Goal: Find specific page/section: Find specific page/section

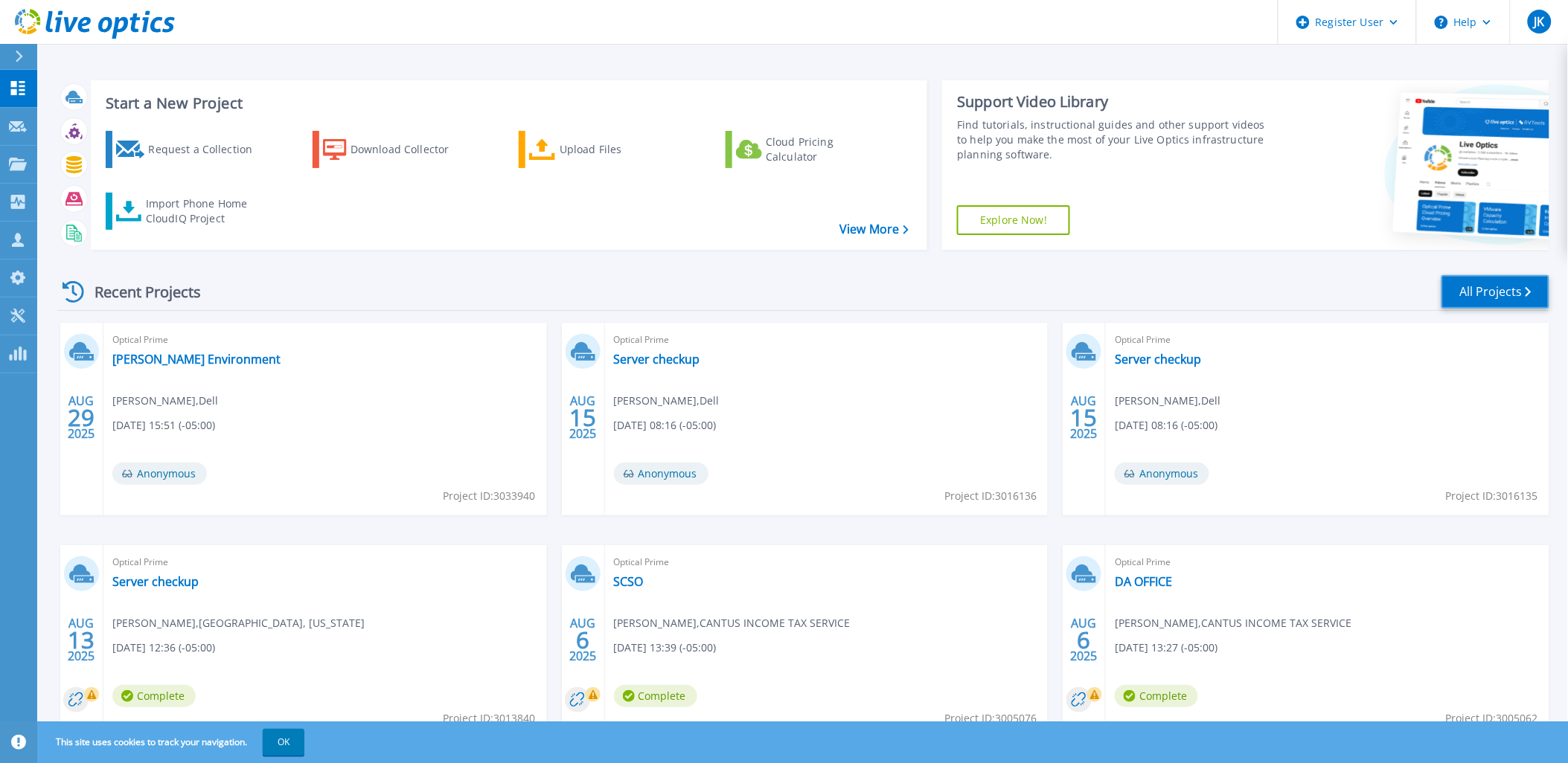
click at [1508, 298] on link "All Projects" at bounding box center [1495, 292] width 108 height 34
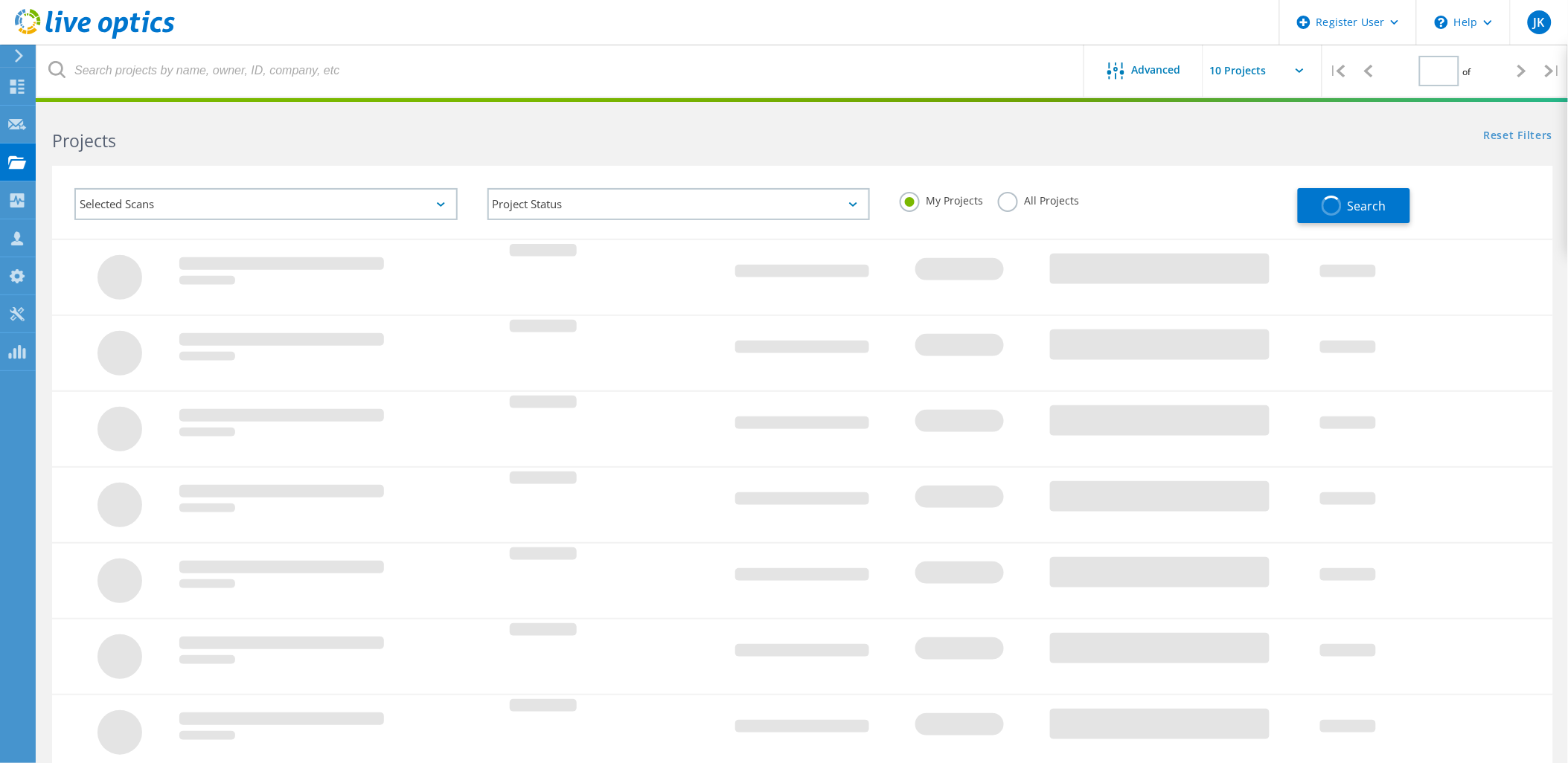
type input "1"
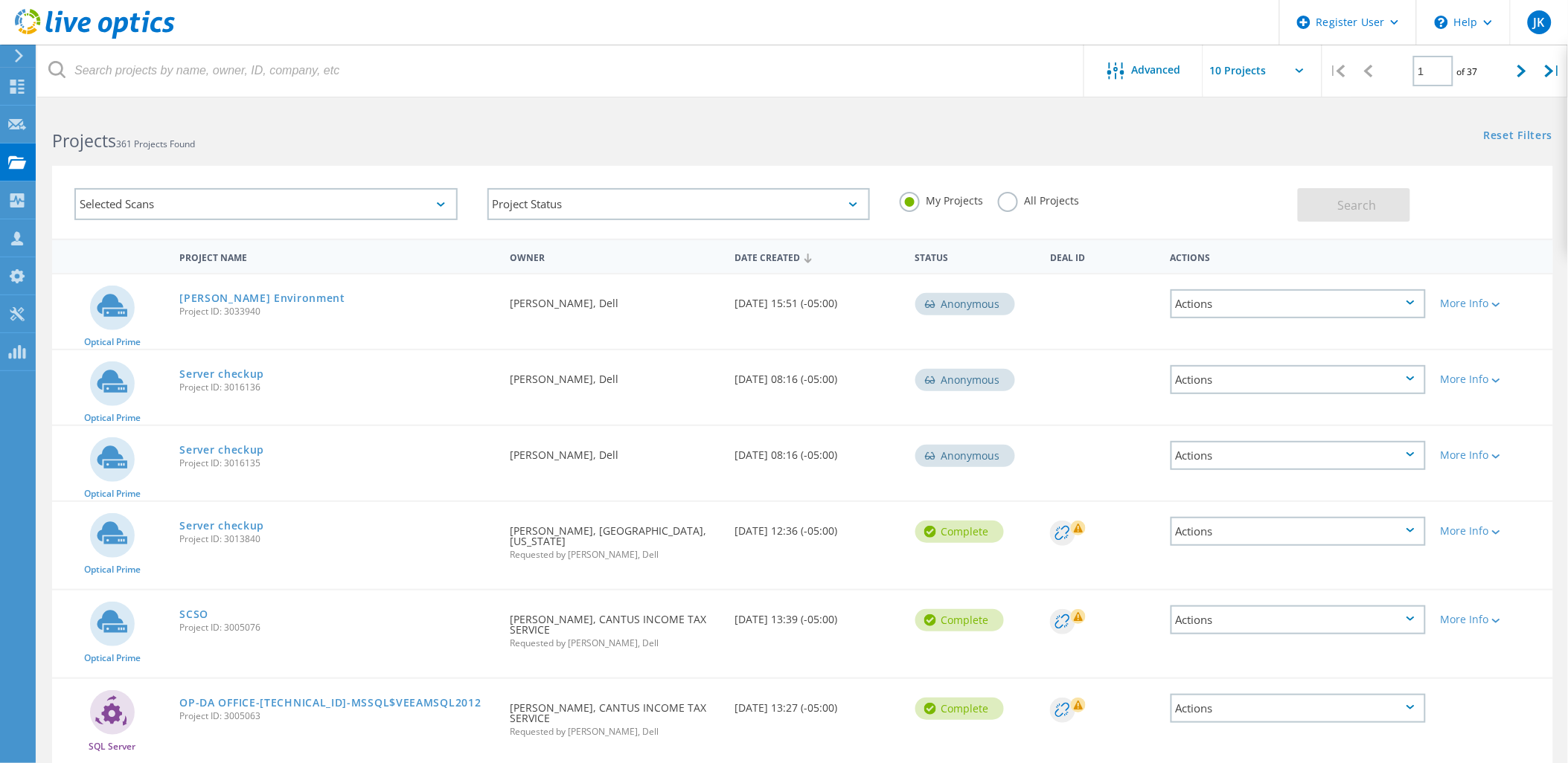
click at [1006, 203] on label "All Projects" at bounding box center [1039, 199] width 81 height 14
click at [0, 0] on input "All Projects" at bounding box center [0, 0] width 0 height 0
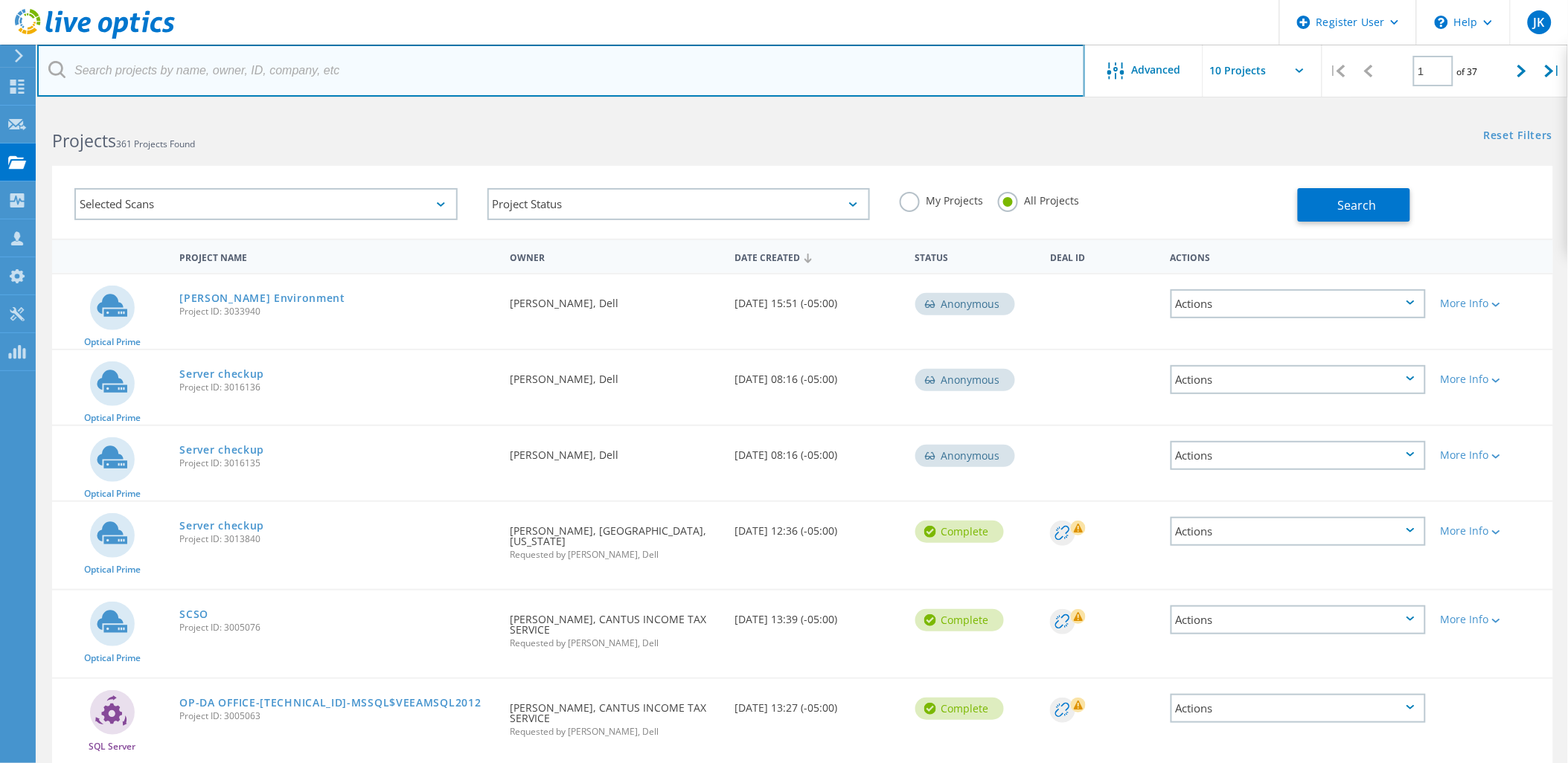
click at [864, 79] on input "text" at bounding box center [560, 71] width 1047 height 52
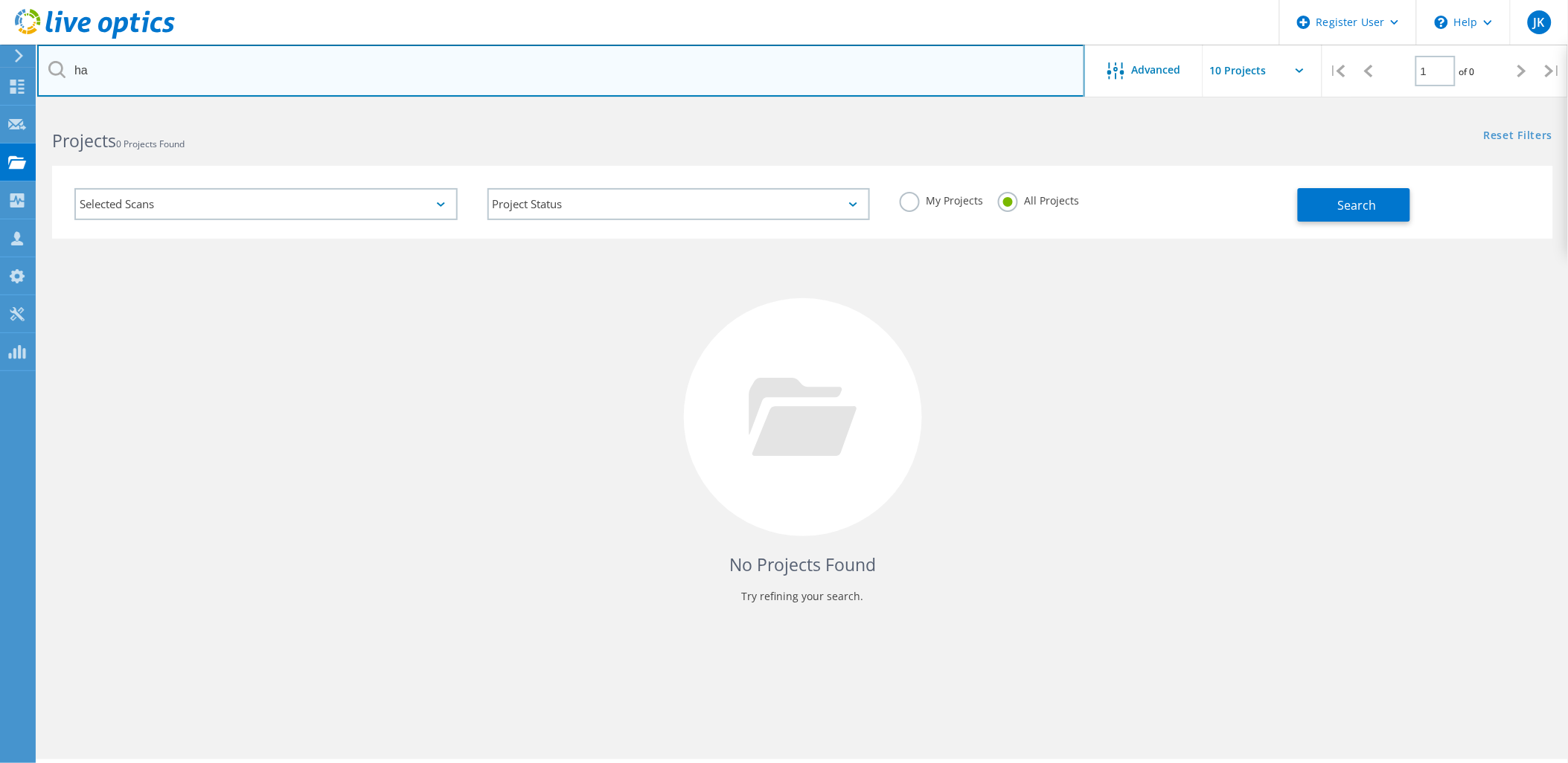
type input "h"
type input "greenstreet"
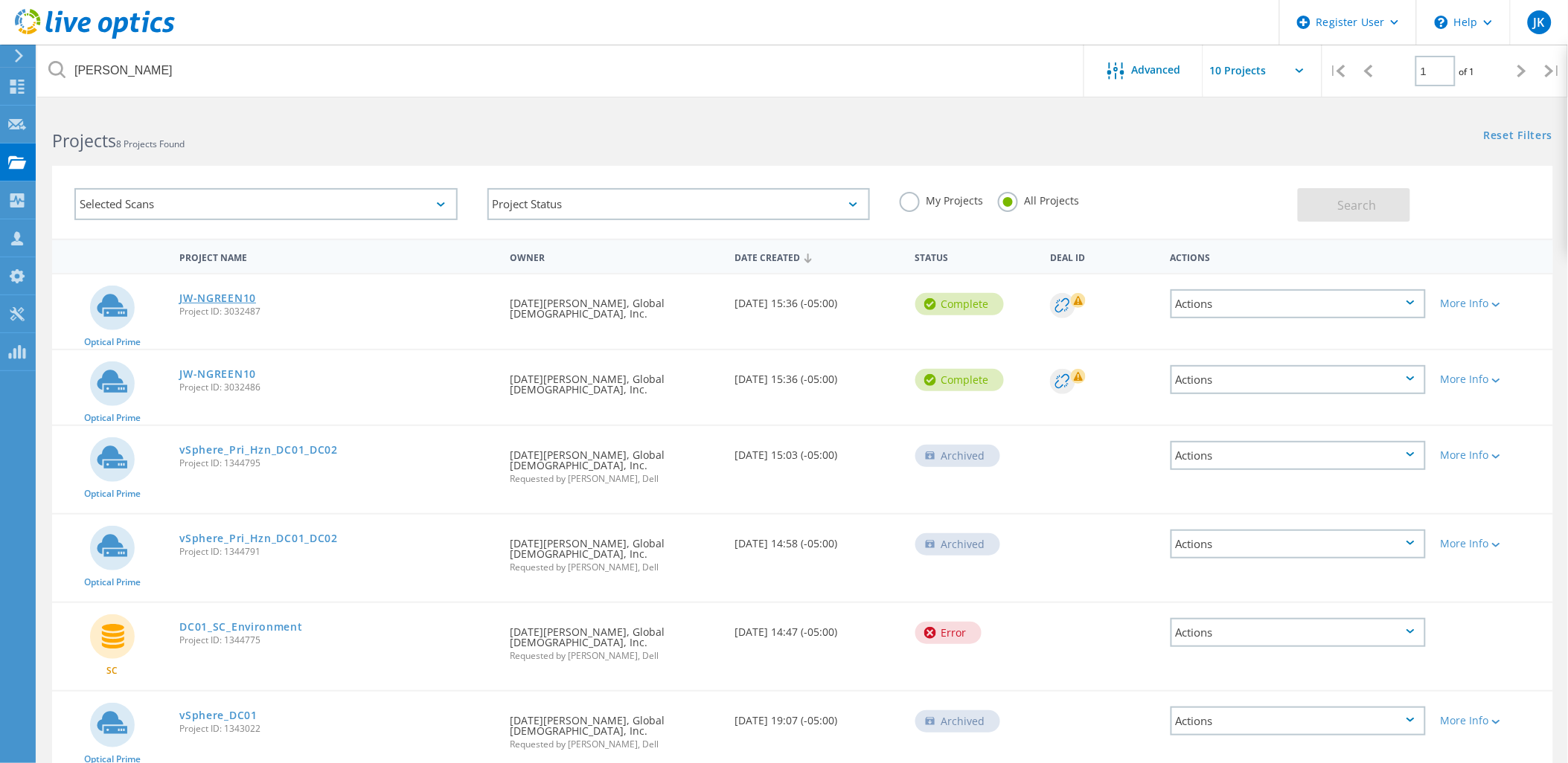
click at [219, 293] on link "JW-NGREEN10" at bounding box center [217, 298] width 76 height 10
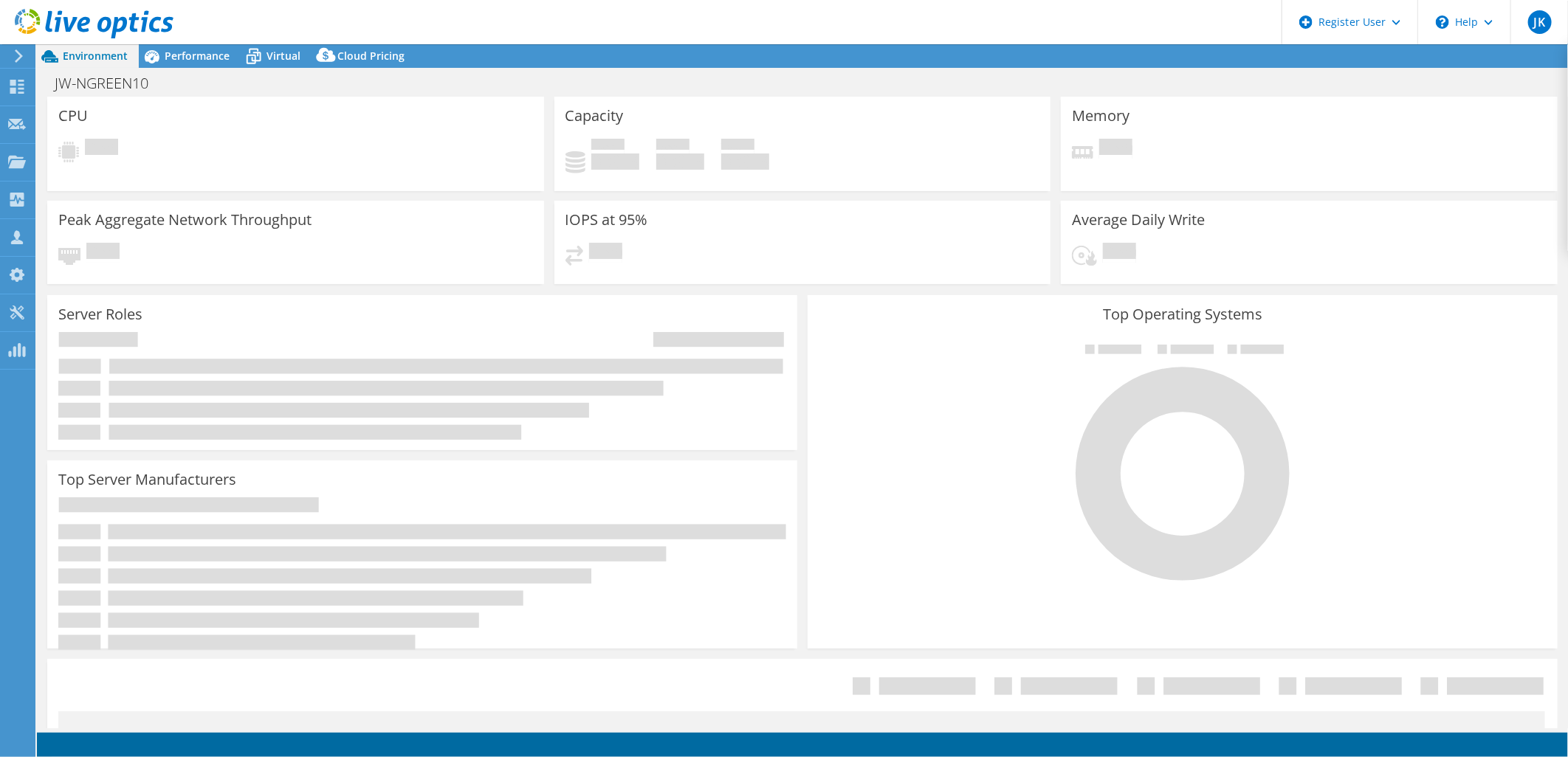
select select "USD"
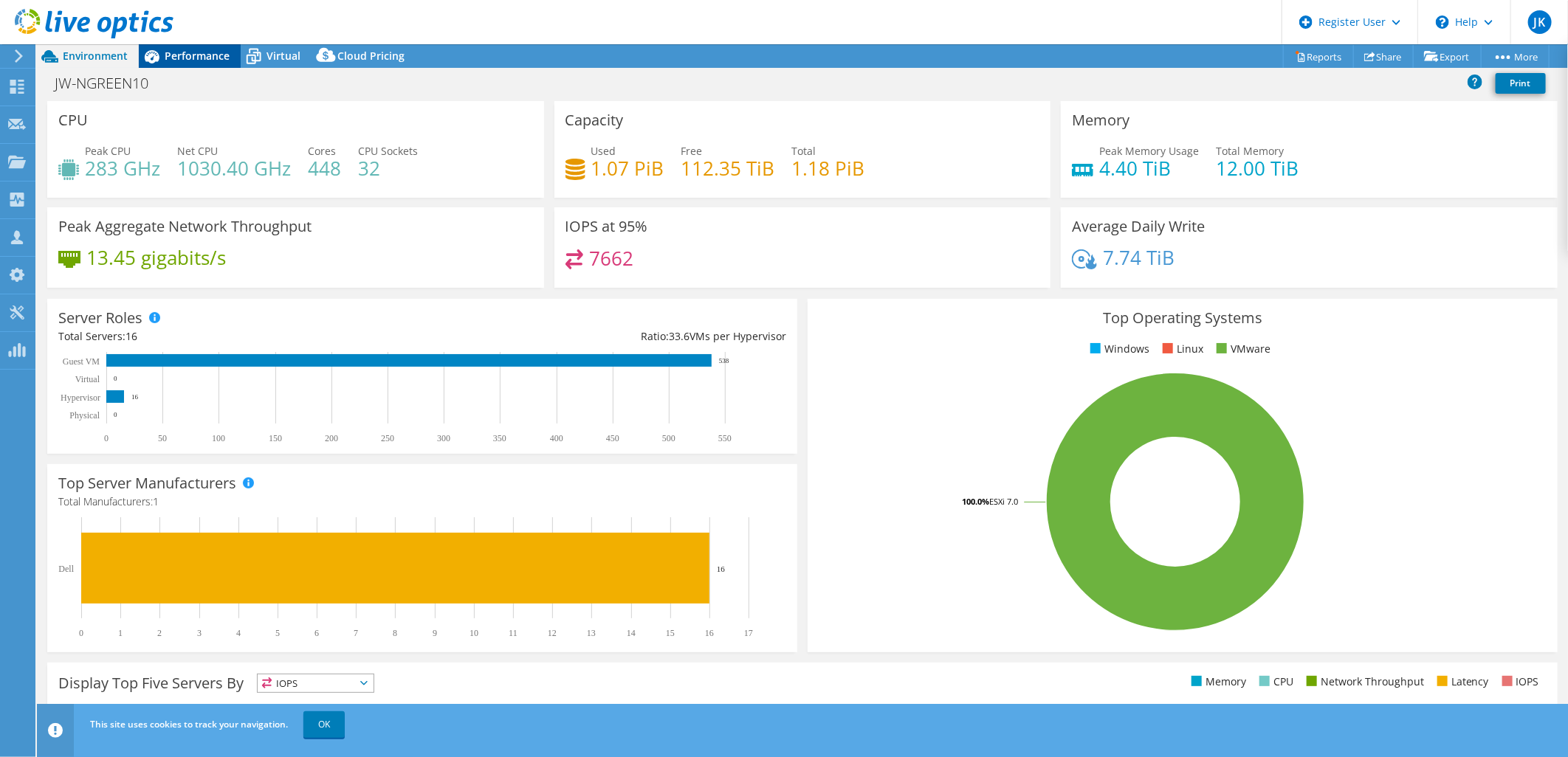
click at [193, 46] on div "Performance" at bounding box center [189, 56] width 102 height 23
